Goal: Task Accomplishment & Management: Complete application form

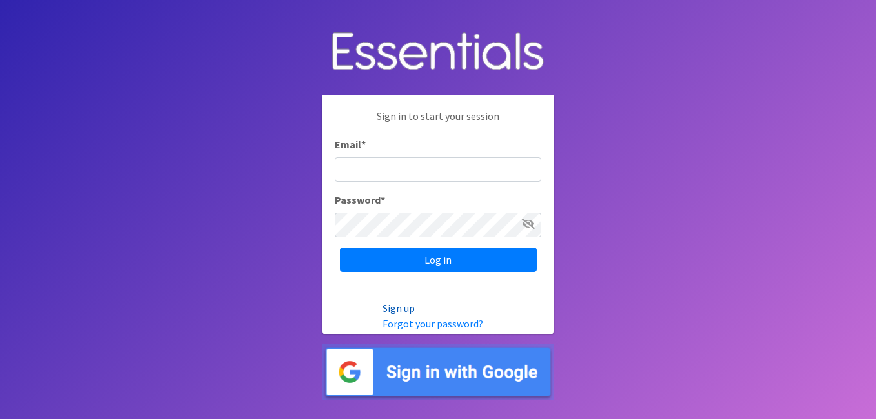
click at [391, 309] on link "Sign up" at bounding box center [398, 308] width 32 height 13
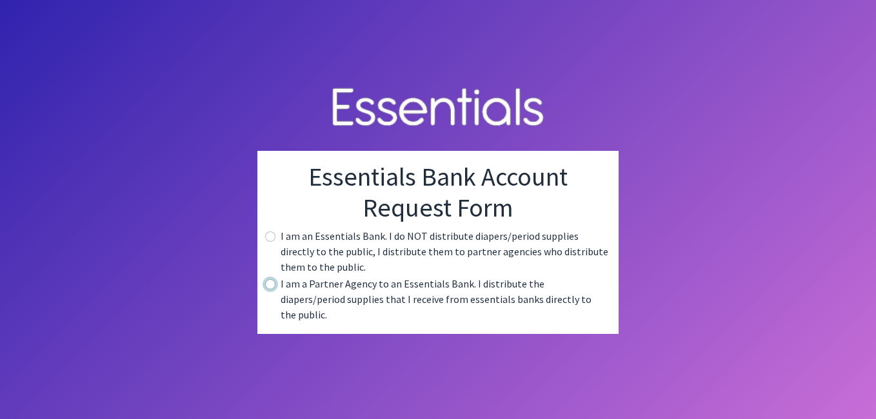
click at [269, 289] on input "radio" at bounding box center [270, 284] width 10 height 10
radio input "true"
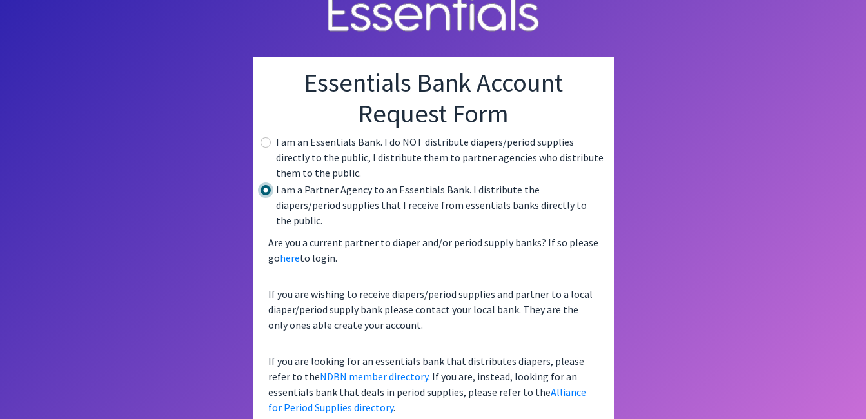
scroll to position [36, 0]
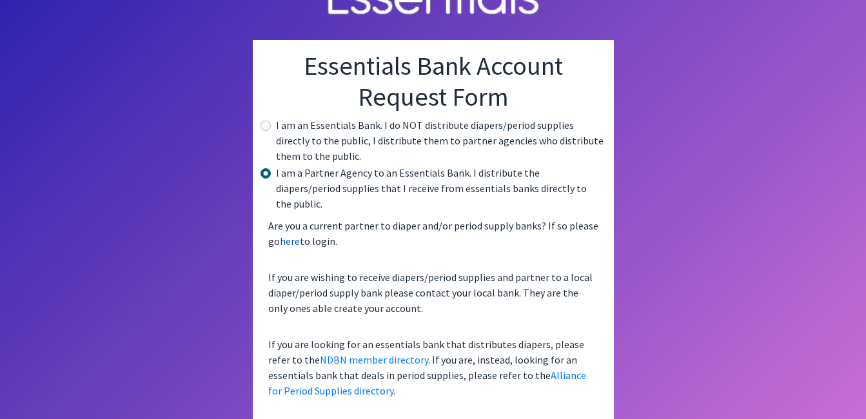
click at [291, 235] on link "here" at bounding box center [290, 241] width 20 height 13
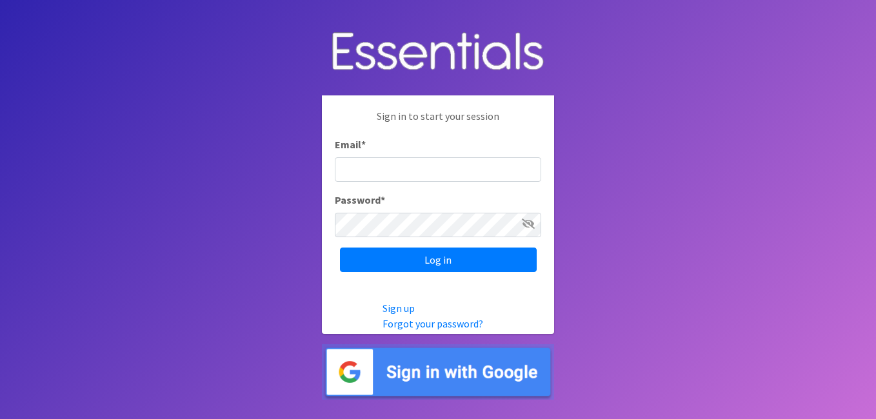
click at [384, 170] on input "Email *" at bounding box center [438, 169] width 206 height 24
type input "csutton@svdpindy.org"
click at [431, 323] on link "Forgot your password?" at bounding box center [432, 323] width 101 height 13
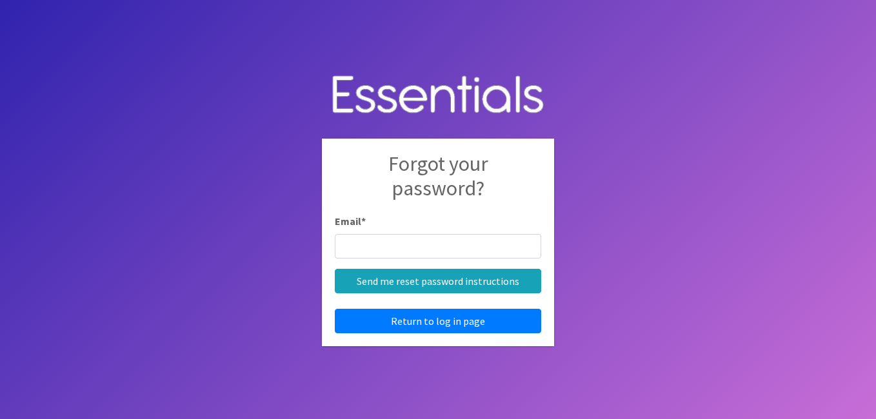
click at [382, 246] on input "Email *" at bounding box center [438, 246] width 206 height 24
type input "csutton@svdpindy.org"
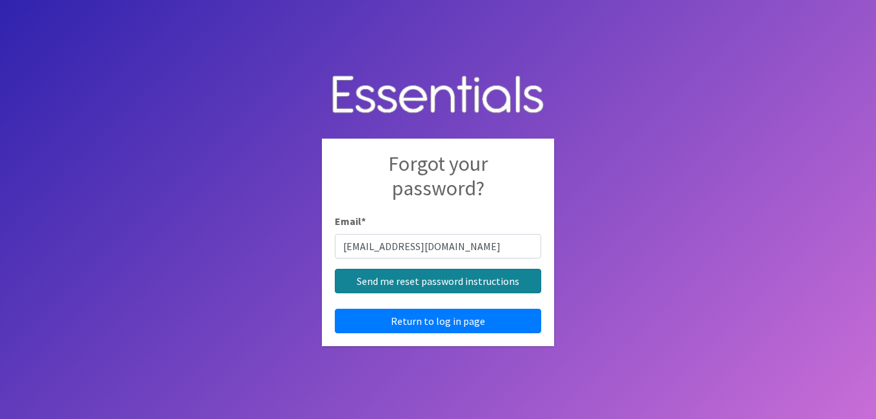
click at [425, 279] on input "Send me reset password instructions" at bounding box center [438, 281] width 206 height 24
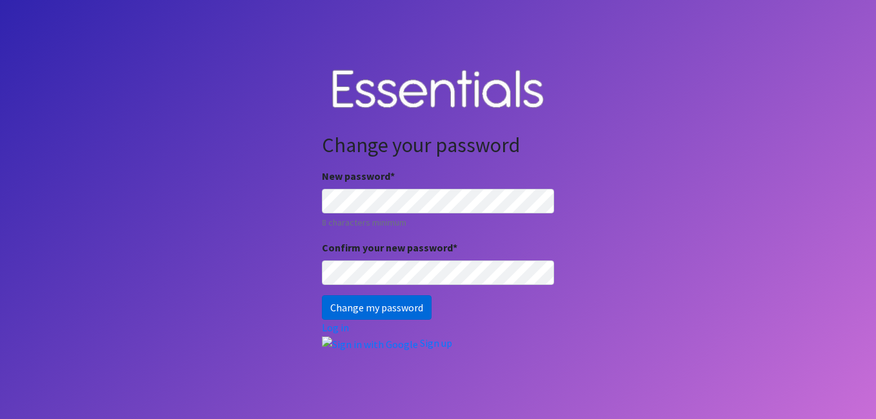
click at [372, 303] on input "Change my password" at bounding box center [377, 307] width 110 height 24
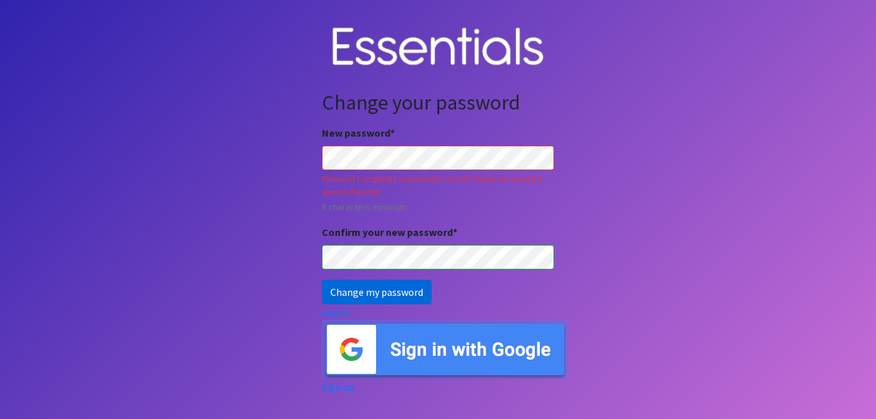
click at [369, 293] on input "Change my password" at bounding box center [377, 292] width 110 height 24
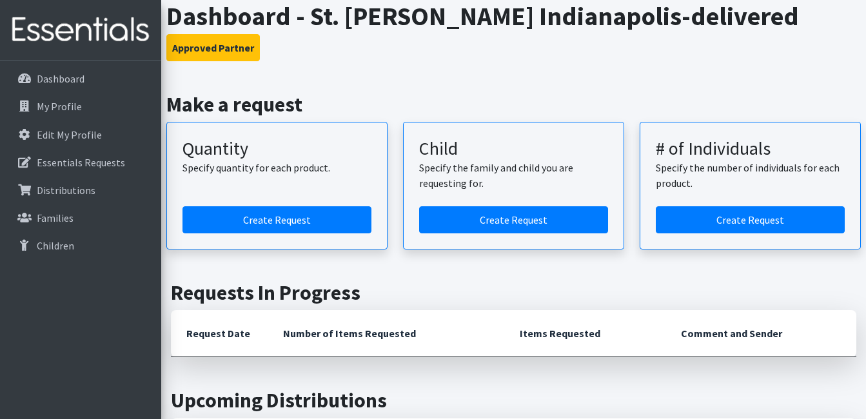
scroll to position [64, 0]
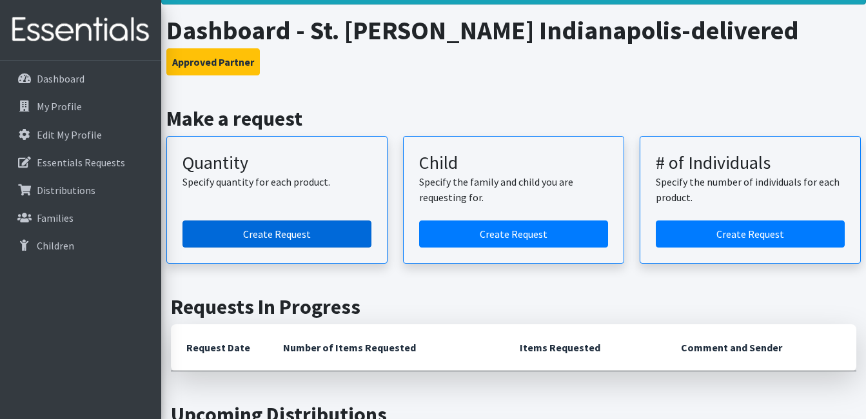
click at [253, 226] on link "Create Request" at bounding box center [276, 233] width 189 height 27
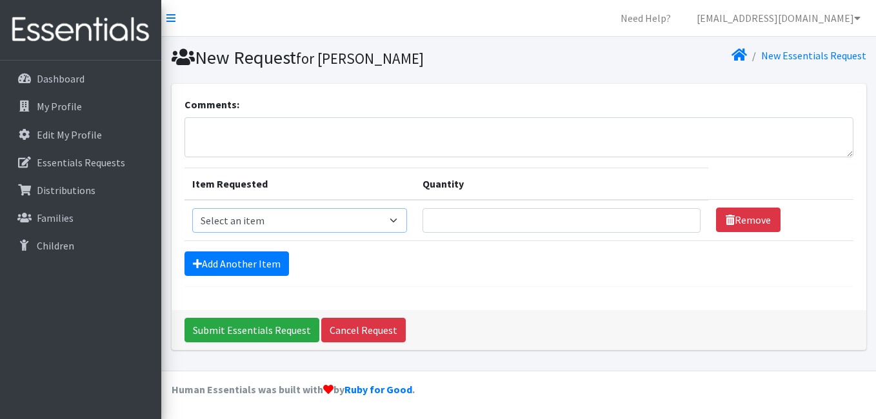
click at [391, 221] on select "Select an item Kids (Newborn) Kids (Size 1) Kids (Size 2) Kids (Size 3) Kids (S…" at bounding box center [299, 220] width 215 height 24
click at [505, 286] on hr at bounding box center [518, 286] width 669 height 1
click at [393, 213] on select "Select an item Kids (Newborn) Kids (Size 1) Kids (Size 2) Kids (Size 3) Kids (S…" at bounding box center [299, 220] width 215 height 24
select select "3393"
click at [192, 208] on select "Select an item Kids (Newborn) Kids (Size 1) Kids (Size 2) Kids (Size 3) Kids (S…" at bounding box center [299, 220] width 215 height 24
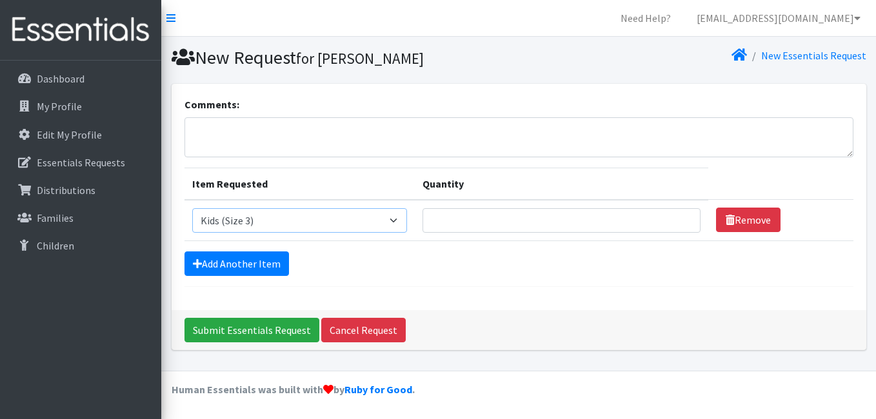
click at [375, 217] on select "Select an item Kids (Newborn) Kids (Size 1) Kids (Size 2) Kids (Size 3) Kids (S…" at bounding box center [299, 220] width 215 height 24
click at [469, 221] on input "Quantity" at bounding box center [561, 220] width 278 height 24
type input "200"
click at [248, 258] on link "Add Another Item" at bounding box center [236, 263] width 104 height 24
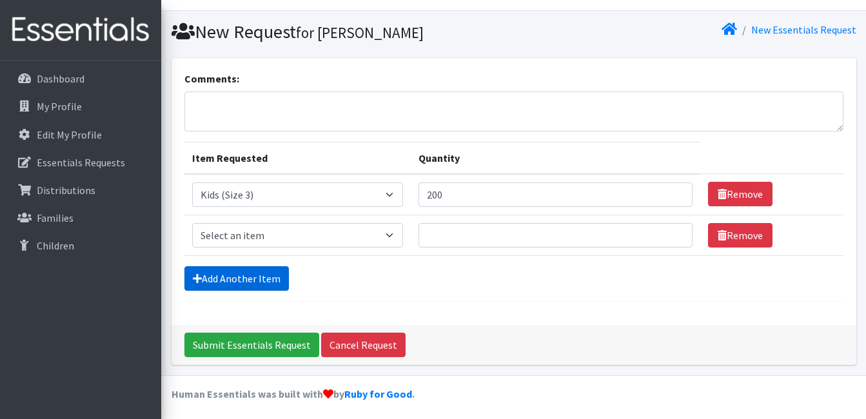
scroll to position [30, 0]
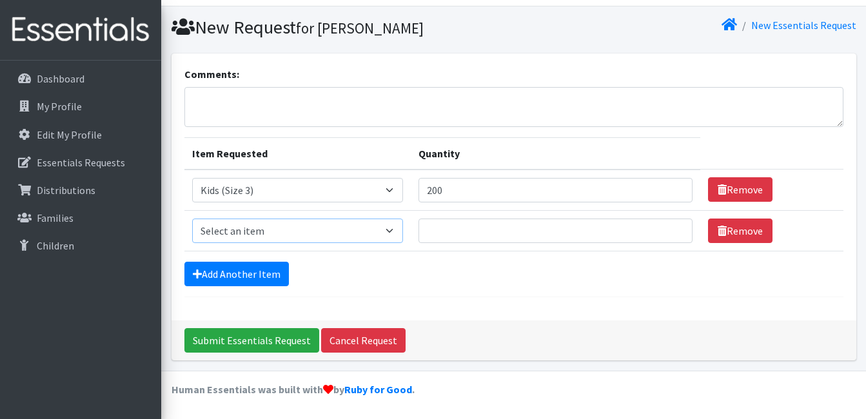
click at [333, 231] on select "Select an item Kids (Newborn) Kids (Size 1) Kids (Size 2) Kids (Size 3) Kids (S…" at bounding box center [297, 231] width 211 height 24
select select "3394"
click at [192, 219] on select "Select an item Kids (Newborn) Kids (Size 1) Kids (Size 2) Kids (Size 3) Kids (S…" at bounding box center [297, 231] width 211 height 24
click at [462, 233] on input "Quantity" at bounding box center [554, 231] width 273 height 24
type input "200"
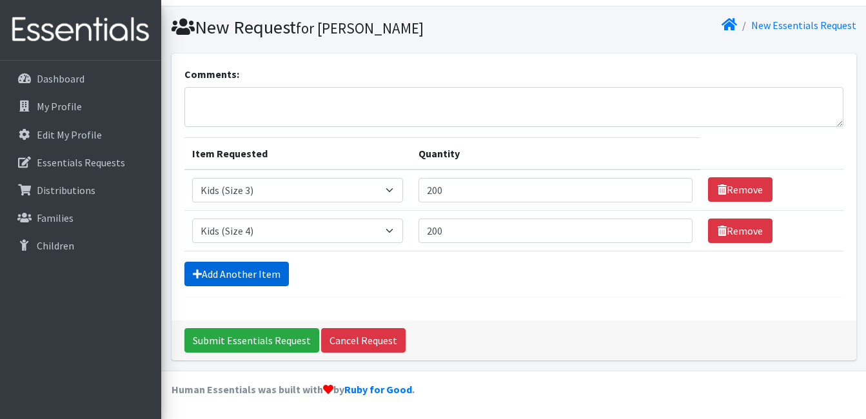
click at [257, 269] on link "Add Another Item" at bounding box center [236, 274] width 104 height 24
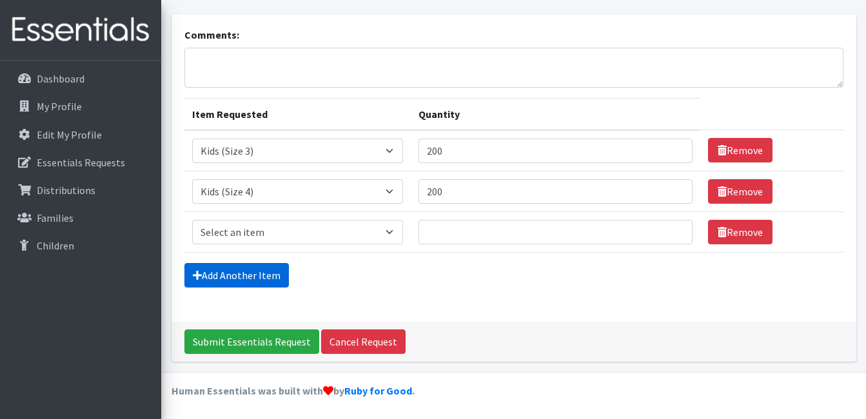
scroll to position [71, 0]
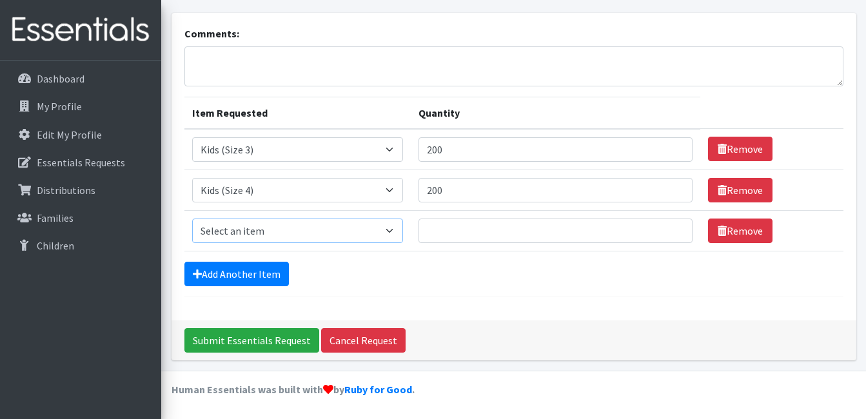
click at [255, 228] on select "Select an item Kids (Newborn) Kids (Size 1) Kids (Size 2) Kids (Size 3) Kids (S…" at bounding box center [297, 231] width 211 height 24
select select "3407"
click at [192, 219] on select "Select an item Kids (Newborn) Kids (Size 1) Kids (Size 2) Kids (Size 3) Kids (S…" at bounding box center [297, 231] width 211 height 24
click at [455, 228] on input "Quantity" at bounding box center [554, 231] width 273 height 24
type input "200"
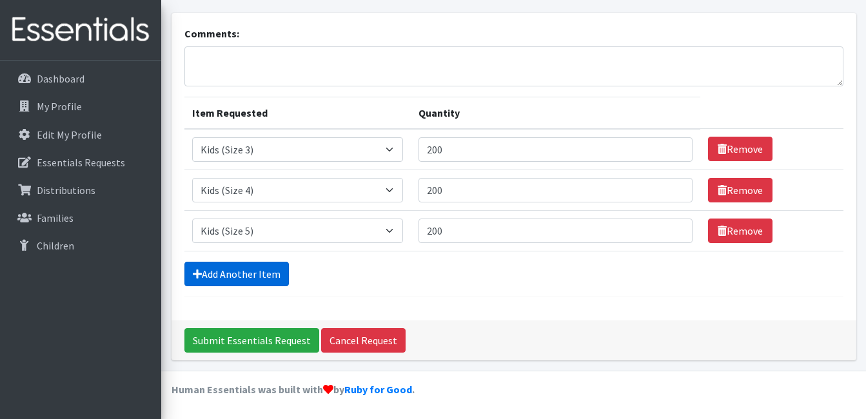
click at [222, 274] on link "Add Another Item" at bounding box center [236, 274] width 104 height 24
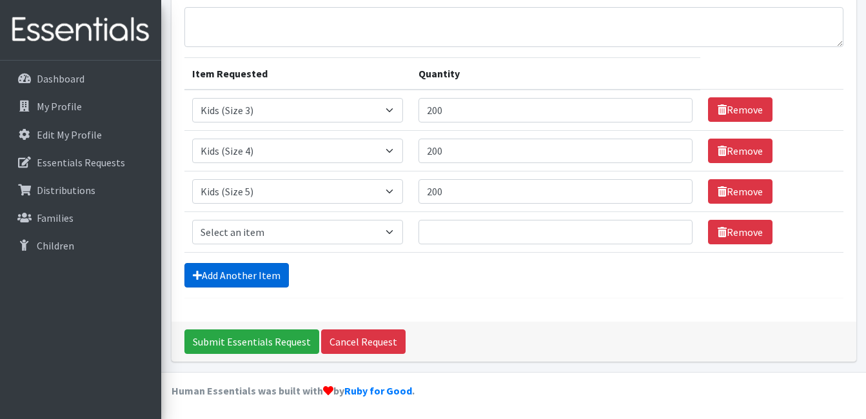
scroll to position [112, 0]
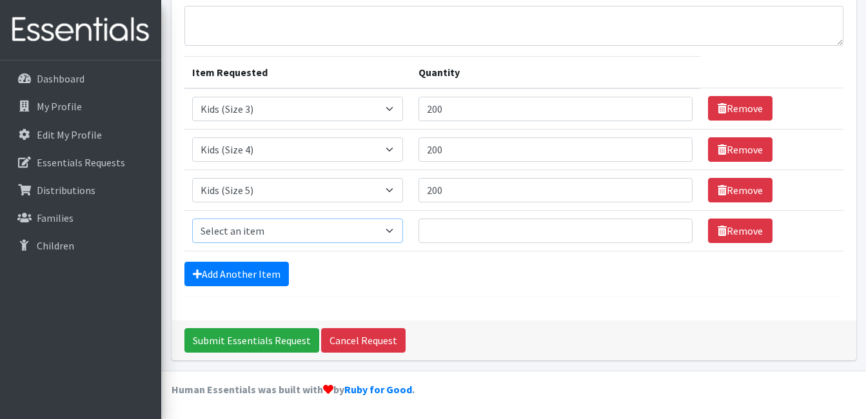
click at [267, 228] on select "Select an item Kids (Newborn) Kids (Size 1) Kids (Size 2) Kids (Size 3) Kids (S…" at bounding box center [297, 231] width 211 height 24
select select "3419"
click at [192, 219] on select "Select an item Kids (Newborn) Kids (Size 1) Kids (Size 2) Kids (Size 3) Kids (S…" at bounding box center [297, 231] width 211 height 24
click at [449, 231] on input "Quantity" at bounding box center [554, 231] width 273 height 24
type input "200"
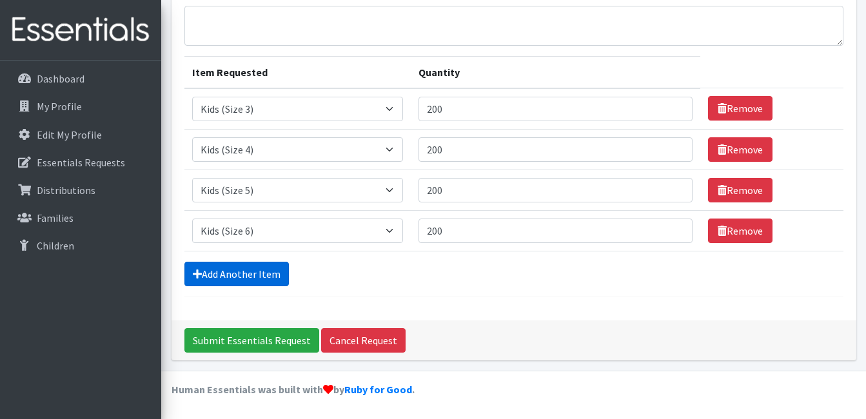
click at [259, 274] on link "Add Another Item" at bounding box center [236, 274] width 104 height 24
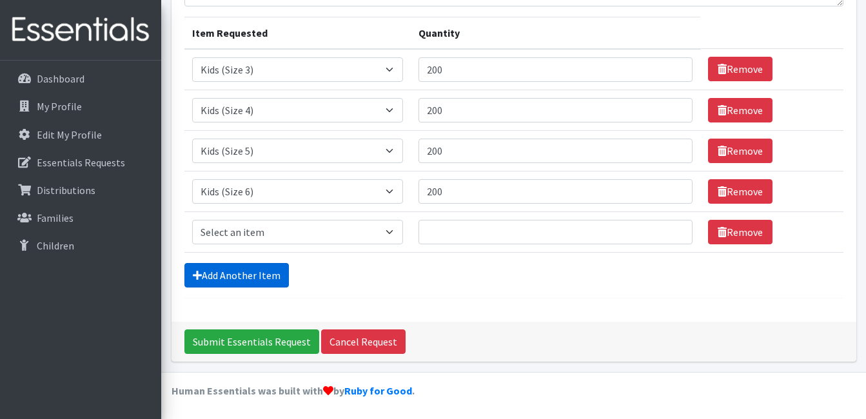
scroll to position [152, 0]
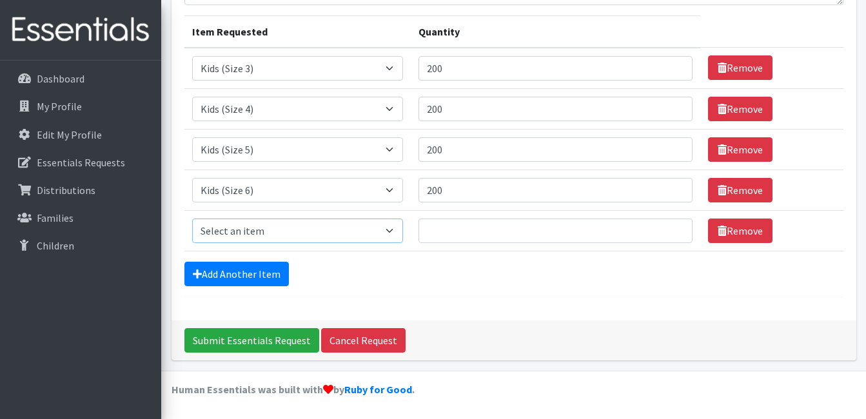
click at [261, 231] on select "Select an item Kids (Newborn) Kids (Size 1) Kids (Size 2) Kids (Size 3) Kids (S…" at bounding box center [297, 231] width 211 height 24
click at [507, 280] on div "Add Another Item" at bounding box center [513, 274] width 659 height 24
click at [397, 226] on select "Select an item Kids (Newborn) Kids (Size 1) Kids (Size 2) Kids (Size 3) Kids (S…" at bounding box center [297, 231] width 211 height 24
click at [487, 300] on div "Comments: Item Requested Quantity Item Requested Select an item Kids (Newborn) …" at bounding box center [513, 126] width 685 height 389
click at [743, 228] on link "Remove" at bounding box center [740, 231] width 64 height 24
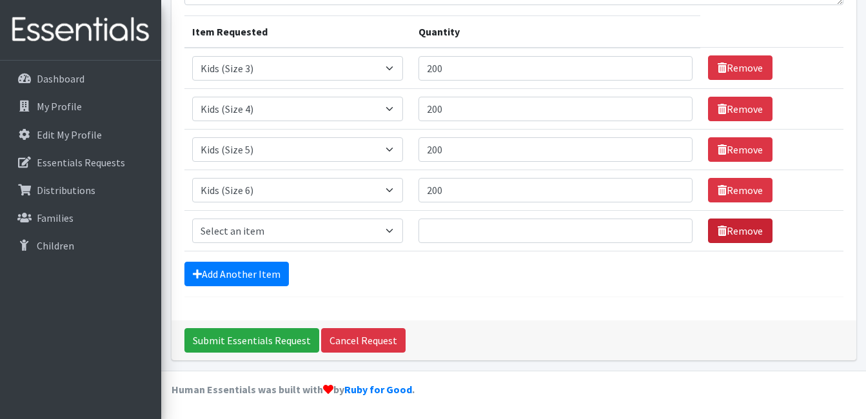
scroll to position [112, 0]
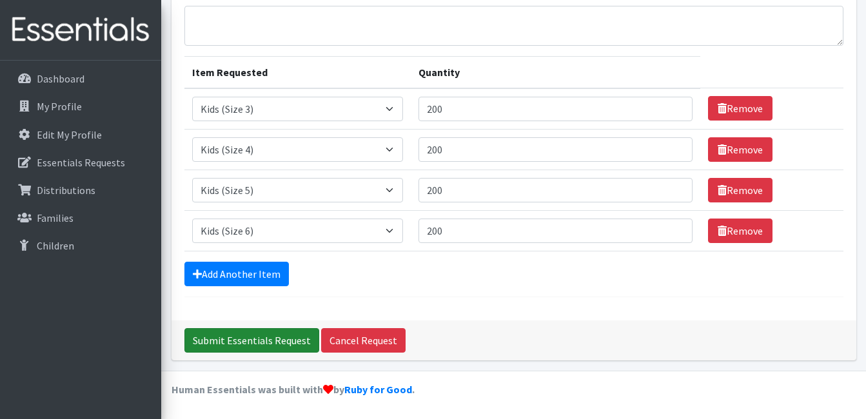
click at [250, 340] on input "Submit Essentials Request" at bounding box center [251, 340] width 135 height 24
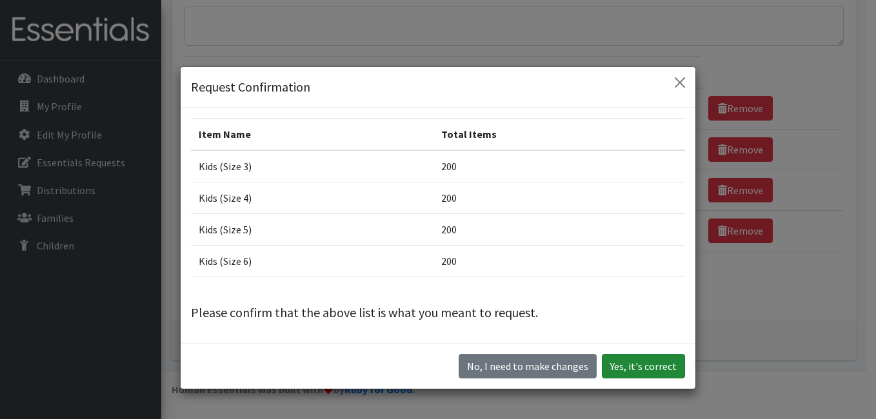
click at [651, 360] on button "Yes, it's correct" at bounding box center [643, 366] width 83 height 24
